Goal: Task Accomplishment & Management: Manage account settings

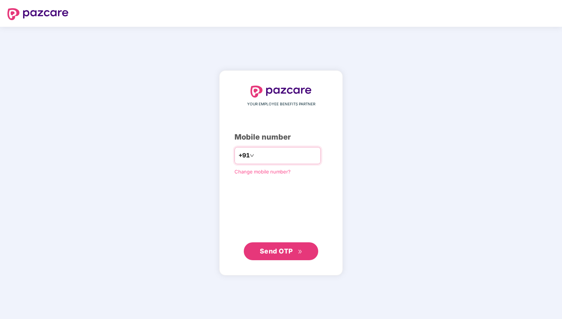
click at [277, 152] on input "number" at bounding box center [285, 156] width 61 height 12
type input "**********"
click at [290, 250] on span "Send OTP" at bounding box center [276, 251] width 33 height 8
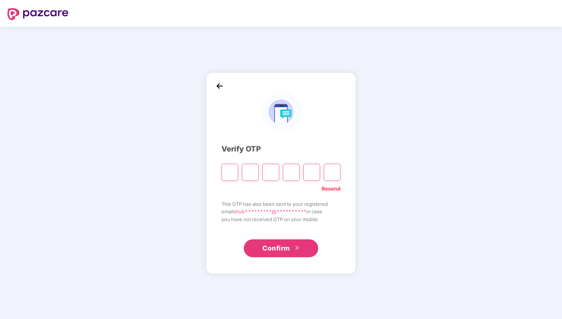
type input "*"
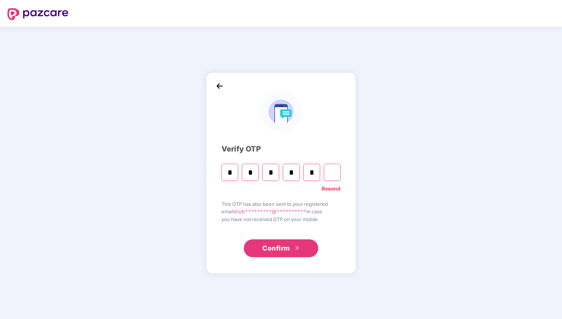
type input "*"
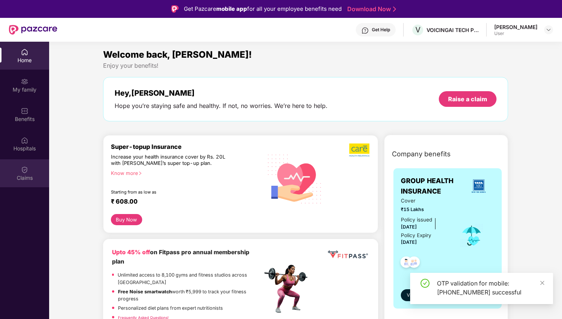
click at [30, 169] on div "Claims" at bounding box center [24, 173] width 49 height 28
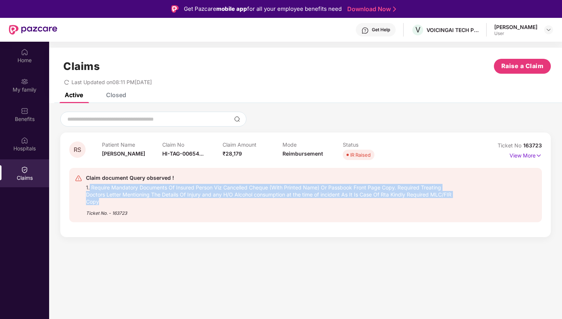
drag, startPoint x: 114, startPoint y: 202, endPoint x: 89, endPoint y: 184, distance: 30.4
click at [89, 184] on div "1. Require Mandatory Documents Of Insured Person Viz Cancelled Cheque (With Pri…" at bounding box center [272, 193] width 373 height 23
copy div "Require Mandatory Documents Of Insured Person Viz Cancelled Cheque (With Printe…"
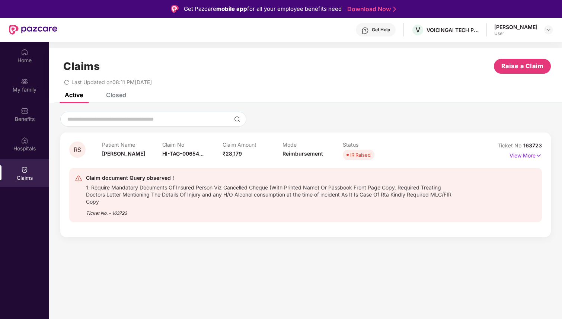
click at [352, 105] on div "RS Patient Name [PERSON_NAME] Claim No HI-TAG-00654... Claim Amount ₹28,179 Mod…" at bounding box center [305, 173] width 512 height 141
click at [382, 27] on div "Get Help" at bounding box center [381, 30] width 18 height 6
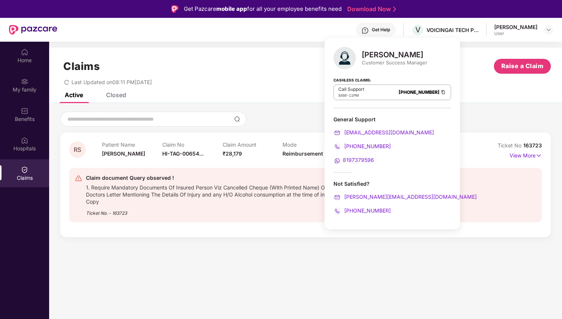
click at [371, 300] on section "Claims Raise a Claim Last Updated on 08:11 PM[DATE] Active Closed RS Patient Na…" at bounding box center [305, 201] width 512 height 319
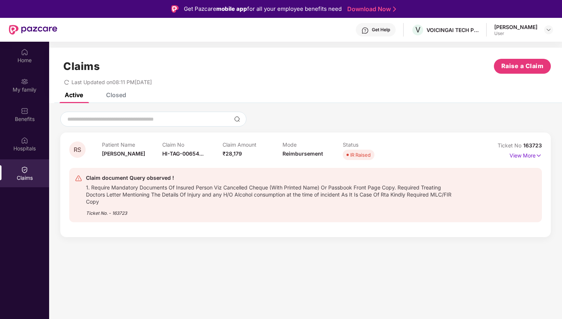
click at [521, 31] on div "User" at bounding box center [515, 33] width 43 height 6
click at [546, 29] on img at bounding box center [548, 30] width 6 height 6
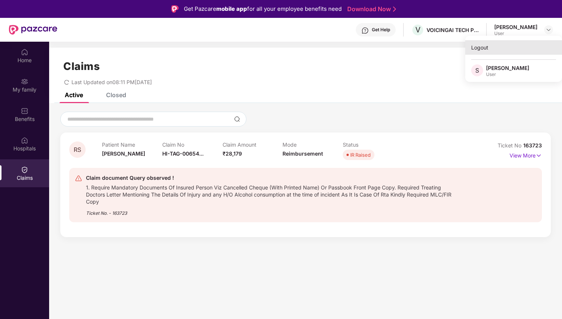
click at [485, 47] on div "Logout" at bounding box center [513, 47] width 97 height 15
